Goal: Information Seeking & Learning: Check status

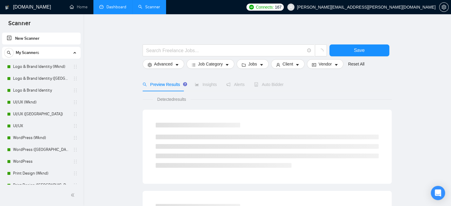
click at [106, 4] on link "Dashboard" at bounding box center [112, 6] width 27 height 5
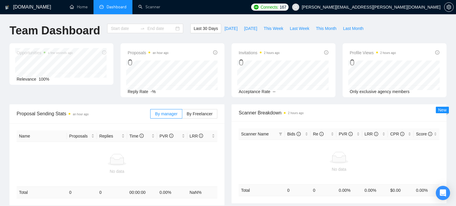
type input "[DATE]"
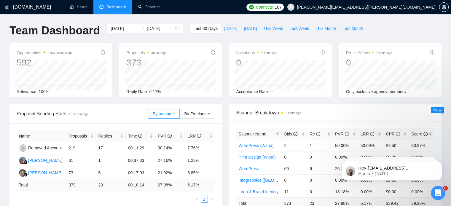
click at [173, 27] on div "[DATE] [DATE]" at bounding box center [145, 28] width 76 height 9
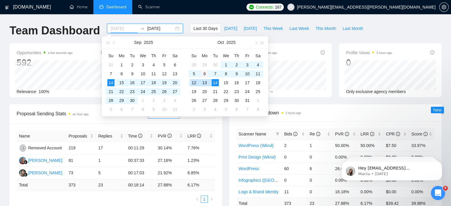
type input "[DATE]"
click at [205, 73] on div "6" at bounding box center [204, 73] width 7 height 7
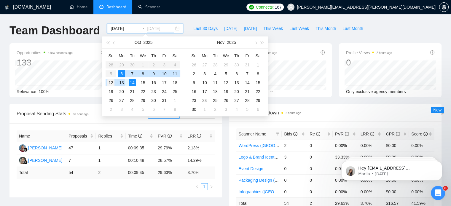
type input "[DATE]"
click at [111, 85] on div "12" at bounding box center [110, 82] width 7 height 7
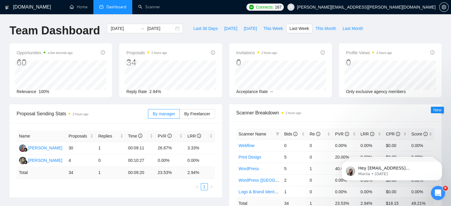
click at [136, 176] on td "00:09:20" at bounding box center [141, 173] width 30 height 12
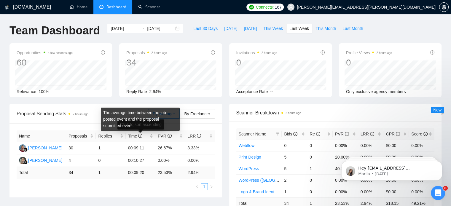
click at [106, 114] on div "The average time between the job posted event and the proposal submitted event." at bounding box center [140, 119] width 79 height 23
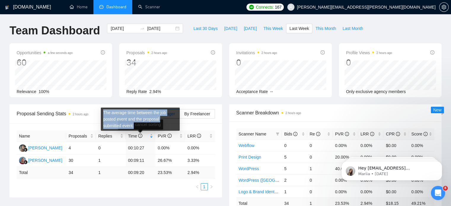
click at [106, 114] on div "The average time between the job posted event and the proposal submitted event." at bounding box center [140, 119] width 79 height 23
copy div "The average time between the job posted event and the proposal submitted event."
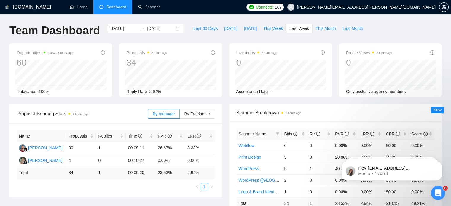
click at [83, 121] on div "Proposal Sending Stats 2 hours ago" at bounding box center [82, 113] width 131 height 17
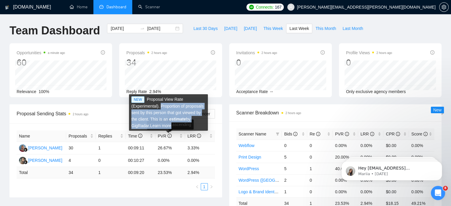
drag, startPoint x: 159, startPoint y: 107, endPoint x: 181, endPoint y: 127, distance: 29.8
click at [181, 127] on div "NEW Proposal View Rate (Experimental). Proportion of proposals sent by this per…" at bounding box center [168, 112] width 79 height 36
copy div "Proportion of proposals sent by this person that got viewed by the client. This…"
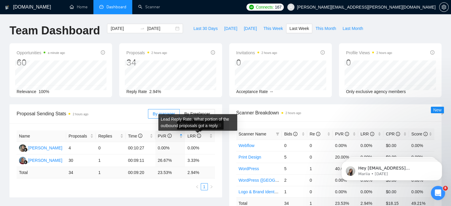
click at [168, 124] on div "Lead Reply Rate. What portion of the outbound proposals got a reply." at bounding box center [197, 122] width 79 height 17
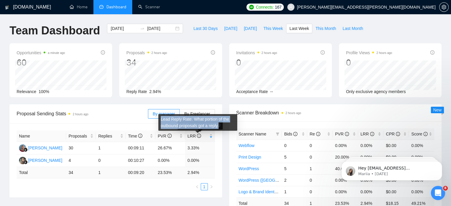
click at [168, 124] on div "Lead Reply Rate. What portion of the outbound proposals got a reply." at bounding box center [197, 122] width 79 height 17
copy div "Lead Reply Rate. What portion of the outbound proposals got a reply."
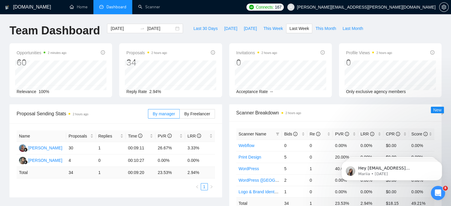
click at [164, 174] on td "23.53 %" at bounding box center [170, 173] width 30 height 12
copy td "23.53 %"
click at [194, 172] on td "2.94 %" at bounding box center [200, 173] width 30 height 12
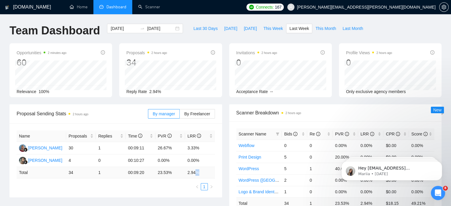
click at [194, 172] on td "2.94 %" at bounding box center [200, 173] width 30 height 12
copy div "2.94 % 1"
click at [164, 172] on td "23.53 %" at bounding box center [170, 173] width 30 height 12
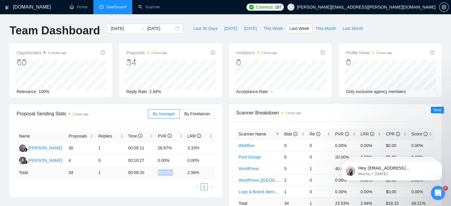
click at [164, 172] on td "23.53 %" at bounding box center [170, 173] width 30 height 12
copy td "23.53 %"
